Goal: Navigation & Orientation: Find specific page/section

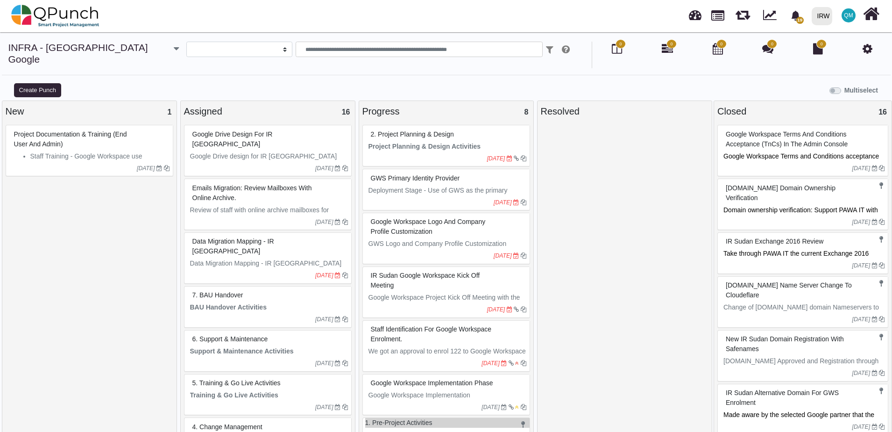
select select
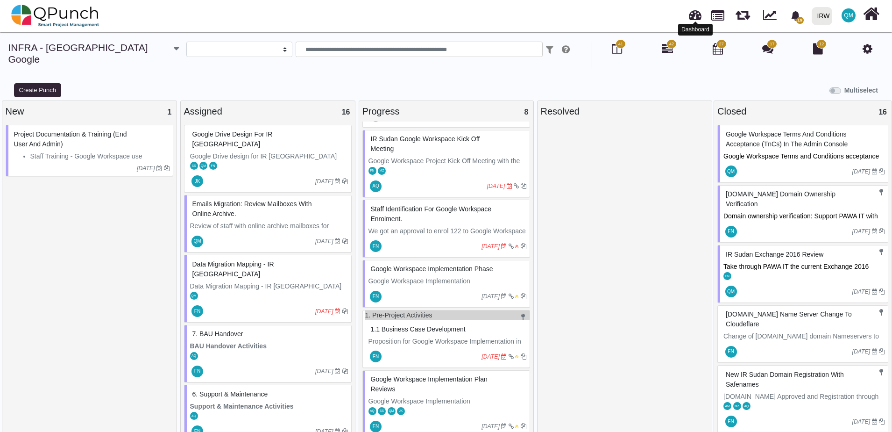
click at [697, 18] on link at bounding box center [695, 13] width 13 height 15
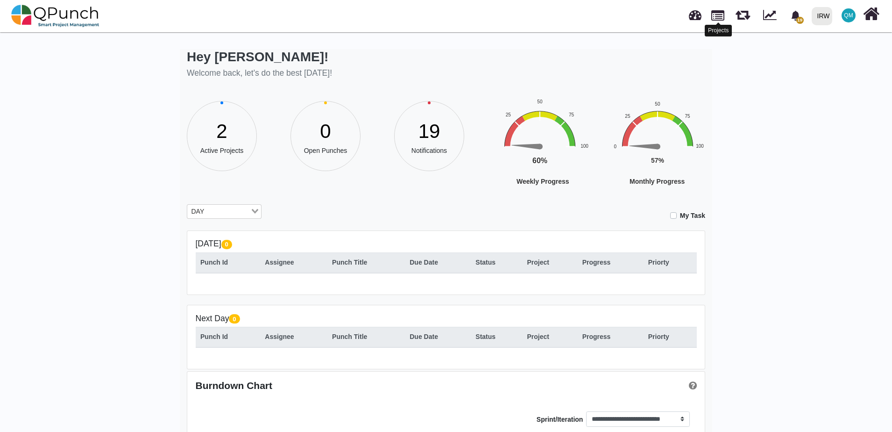
click at [717, 20] on link at bounding box center [717, 15] width 13 height 16
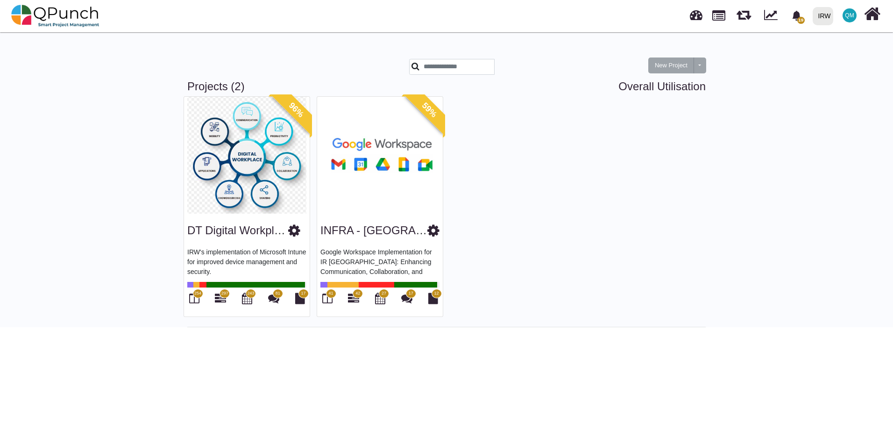
click at [389, 211] on img at bounding box center [380, 155] width 126 height 117
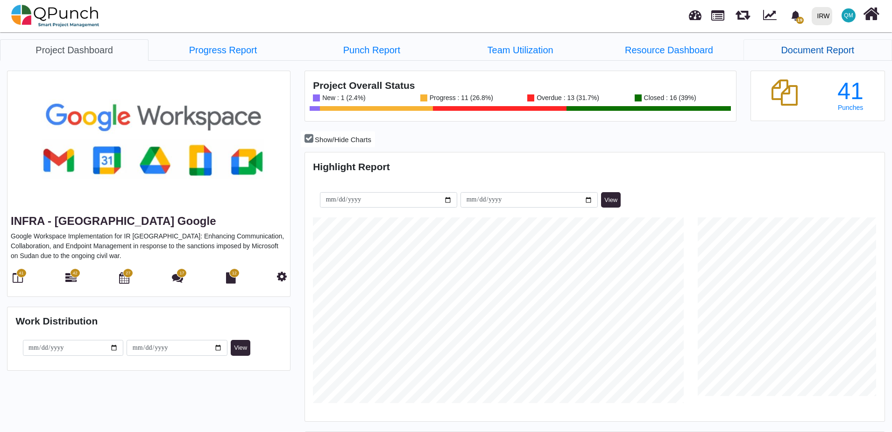
scroll to position [256, 578]
click at [795, 21] on span "19" at bounding box center [796, 15] width 16 height 16
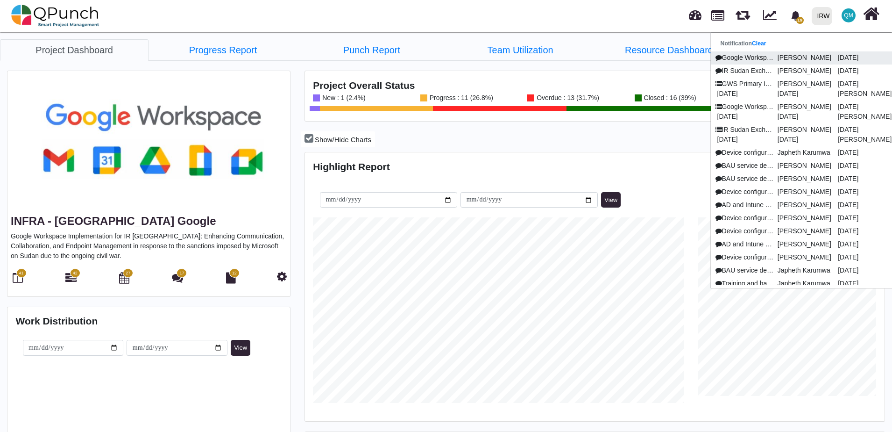
scroll to position [185, 192]
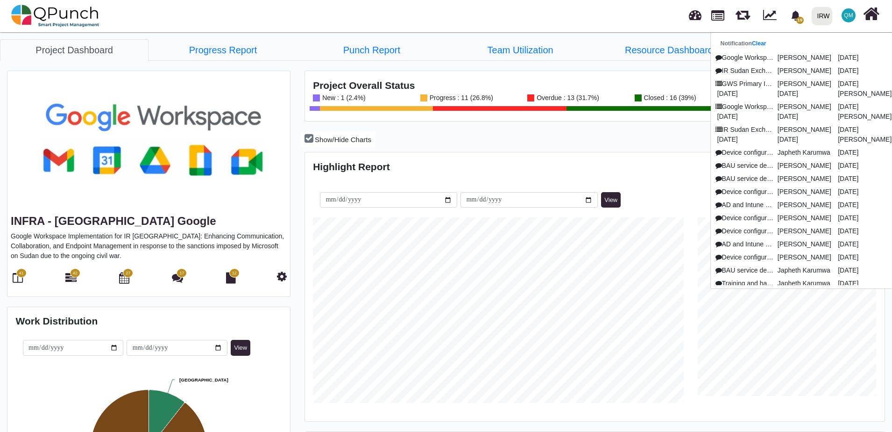
click at [517, 18] on div "19 Notification Clear Google Workspace Logo and Company Profile Cus [PERSON_NAM…" at bounding box center [638, 15] width 485 height 31
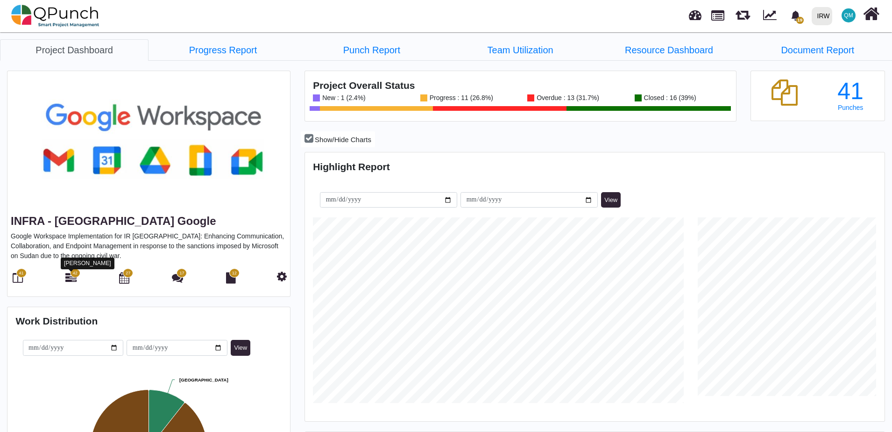
click at [68, 278] on icon at bounding box center [70, 277] width 11 height 11
